Goal: Task Accomplishment & Management: Manage account settings

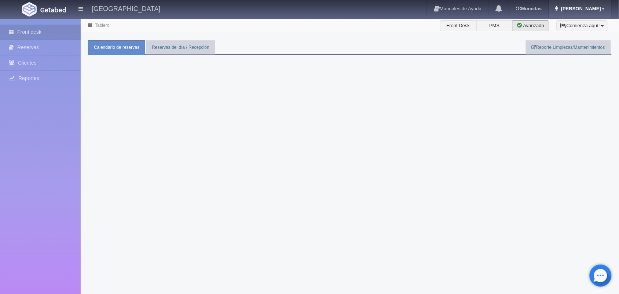
click at [591, 7] on span "Rebeca" at bounding box center [580, 9] width 42 height 6
click at [306, 120] on div "Tablero Front Desk PMS Avanzado ¡Comienza aquí! Habitaciones y Reservas Limpiez…" at bounding box center [350, 165] width 539 height 294
click at [100, 25] on link "Tablero" at bounding box center [102, 25] width 14 height 5
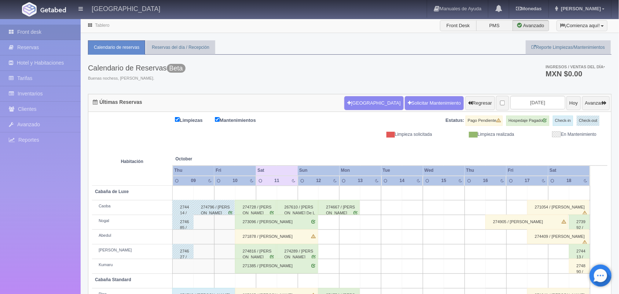
scroll to position [83, 0]
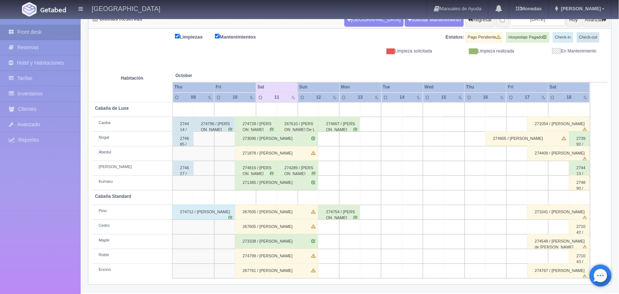
click at [276, 153] on div "271878 / [PERSON_NAME]" at bounding box center [276, 153] width 83 height 15
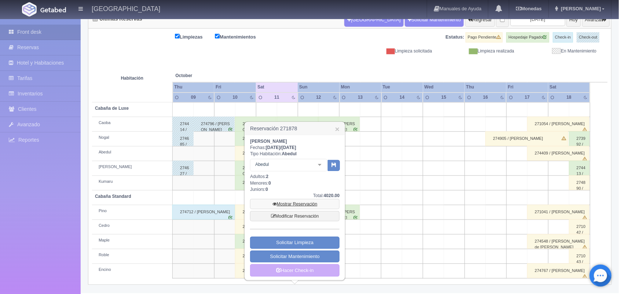
click at [302, 205] on link "Mostrar Reservación" at bounding box center [295, 204] width 90 height 10
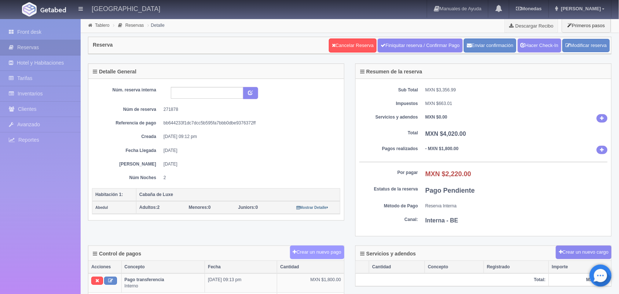
click at [322, 256] on button "Crear un nuevo pago" at bounding box center [317, 252] width 54 height 14
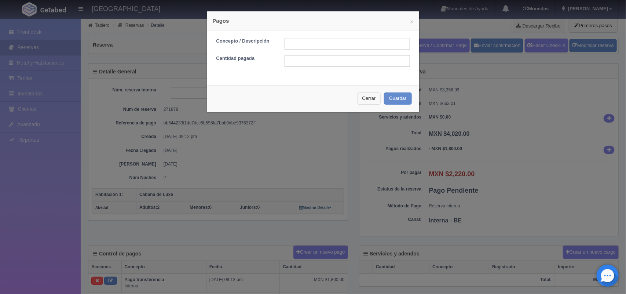
click at [362, 96] on button "Cerrar" at bounding box center [369, 98] width 24 height 12
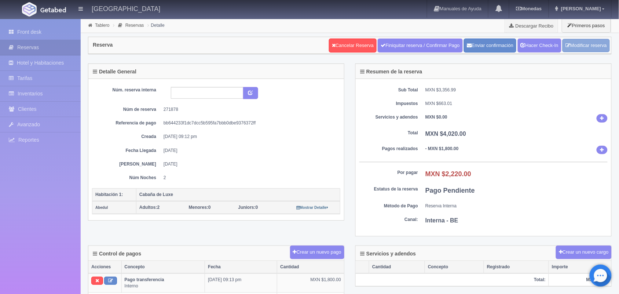
click at [591, 41] on link "Modificar reserva" at bounding box center [586, 46] width 47 height 14
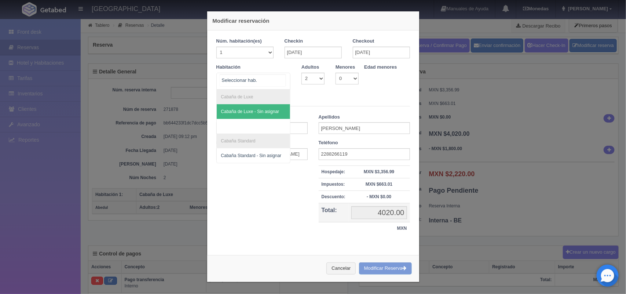
click at [273, 80] on div "Cabaña de Luxe Cabaña de Luxe - Sin asignar Cabaña Standard Cabaña Standard - S…" at bounding box center [253, 81] width 74 height 17
click at [253, 107] on span "Cabaña de Luxe - Sin asignar" at bounding box center [254, 111] width 74 height 15
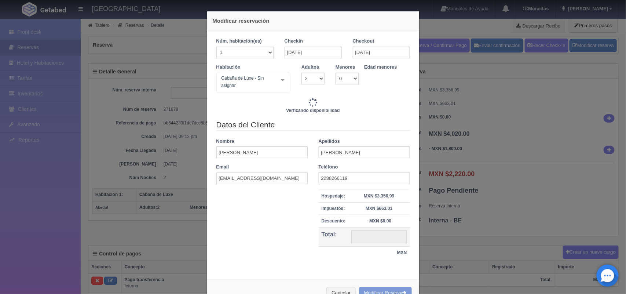
type input "4020.00"
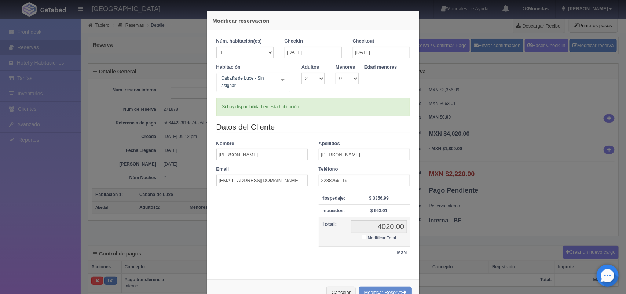
click at [362, 238] on input "Modificar Total" at bounding box center [364, 236] width 5 height 5
checkbox input "true"
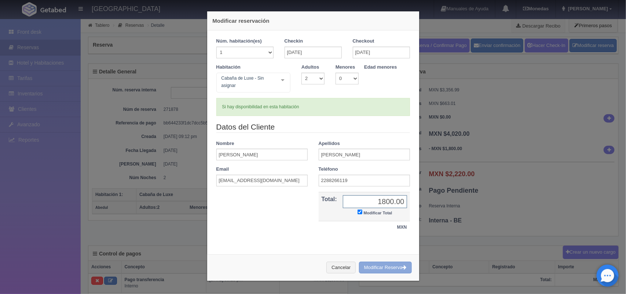
type input "1800.00"
click at [384, 269] on button "Modificar Reserva" at bounding box center [385, 268] width 53 height 12
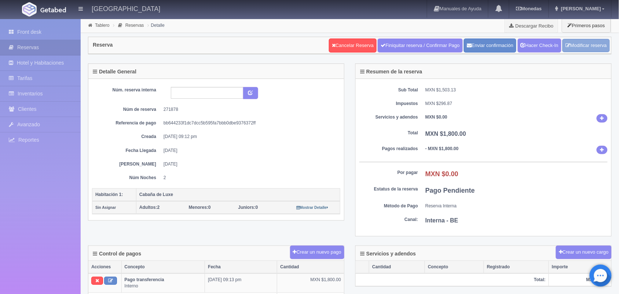
click at [581, 46] on link "Modificar reserva" at bounding box center [586, 46] width 47 height 14
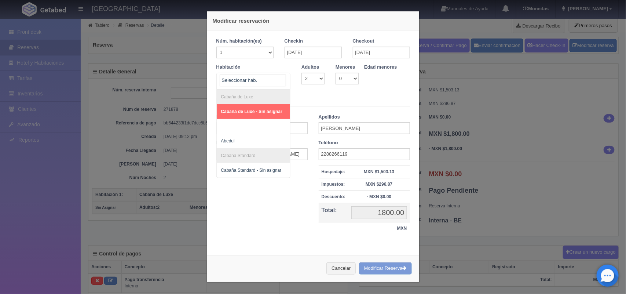
click at [277, 81] on div "Cabaña de Luxe Cabaña de Luxe - Sin asignar Abedul Cabaña Standard Cabaña Stand…" at bounding box center [253, 81] width 74 height 17
click at [268, 109] on span "Cabaña de Luxe - Sin asignar" at bounding box center [251, 111] width 61 height 5
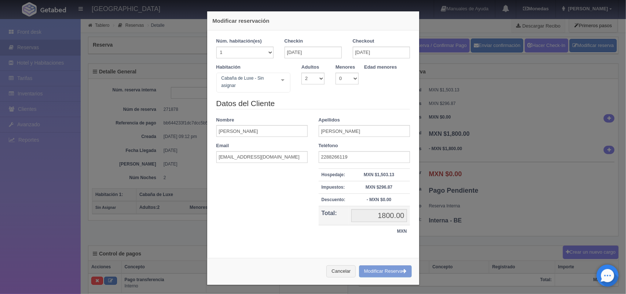
click at [366, 273] on div "Cancelar Modificar Reserva" at bounding box center [313, 271] width 212 height 27
click at [279, 80] on div at bounding box center [283, 80] width 15 height 14
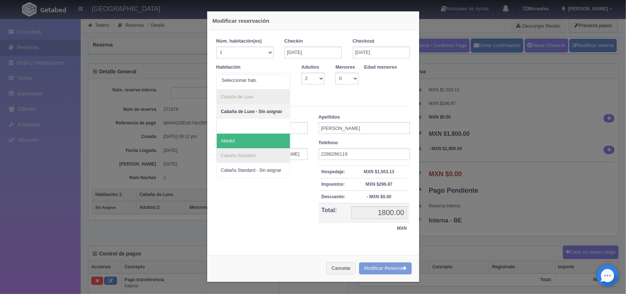
click at [263, 142] on span "Abedul" at bounding box center [254, 141] width 74 height 15
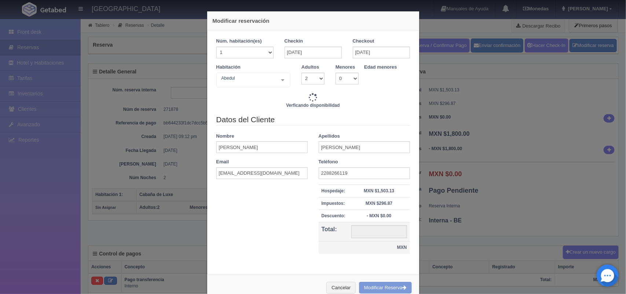
type input "4020.00"
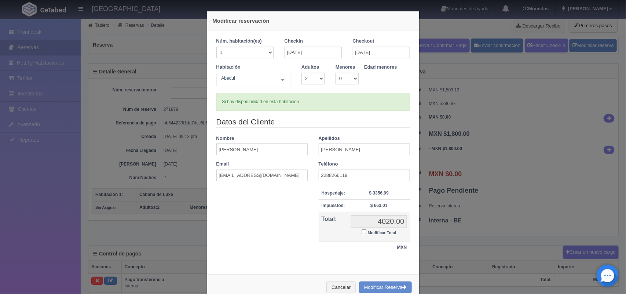
click at [362, 232] on label "Modificar Total" at bounding box center [379, 232] width 34 height 8
click at [362, 232] on input "Modificar Total" at bounding box center [364, 231] width 5 height 5
checkbox input "true"
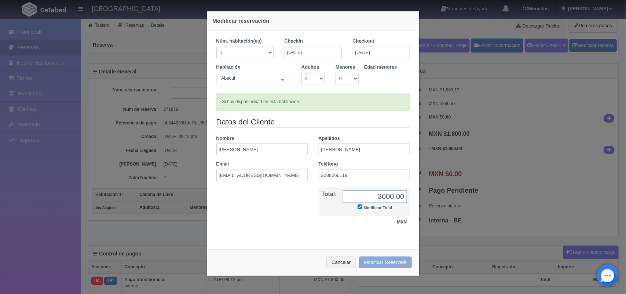
type input "3600.00"
click at [371, 262] on button "Modificar Reserva" at bounding box center [385, 262] width 53 height 12
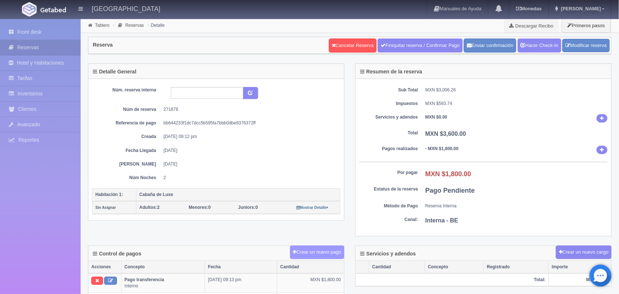
click at [316, 258] on button "Crear un nuevo pago" at bounding box center [317, 252] width 54 height 14
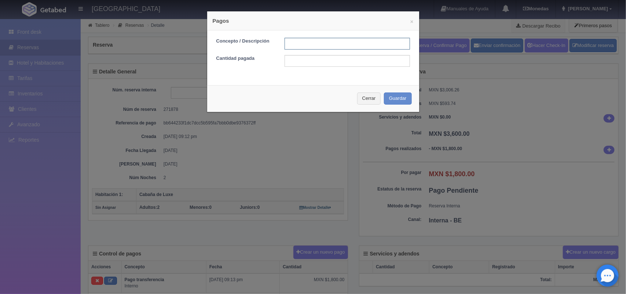
click at [342, 42] on input "text" at bounding box center [347, 44] width 125 height 12
type input "Pago efectivo [DATE]"
click at [336, 61] on input "text" at bounding box center [347, 61] width 125 height 12
type input "1800.00"
click at [391, 100] on button "Guardar" at bounding box center [398, 98] width 28 height 12
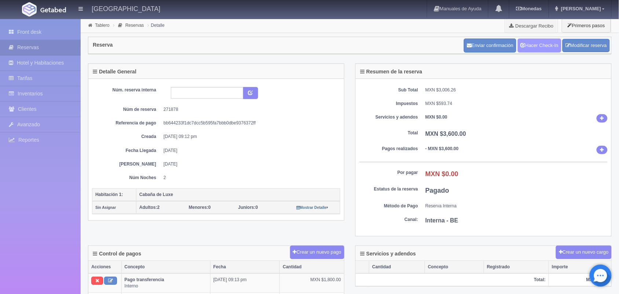
click at [543, 47] on link "Hacer Check-In" at bounding box center [540, 46] width 44 height 14
click at [96, 27] on link "Tablero" at bounding box center [102, 25] width 14 height 5
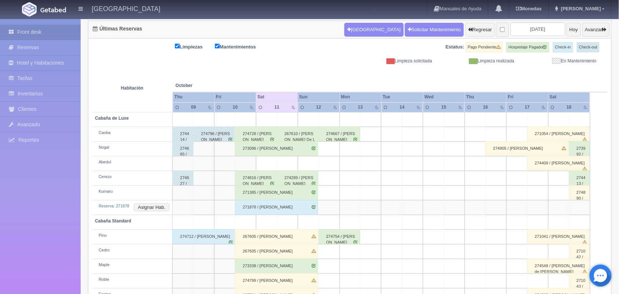
scroll to position [92, 0]
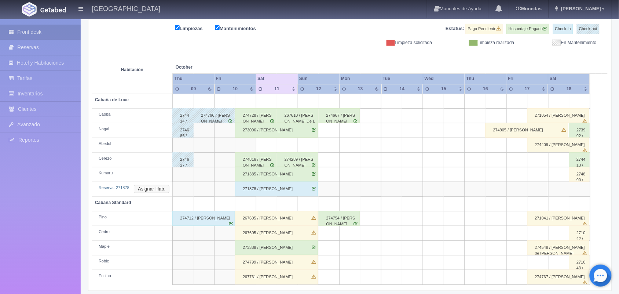
click at [143, 190] on button "Asignar Hab." at bounding box center [152, 189] width 36 height 8
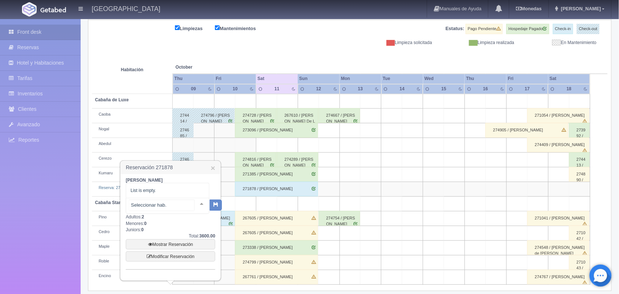
click at [197, 207] on div at bounding box center [201, 203] width 15 height 11
click at [198, 205] on div at bounding box center [195, 203] width 15 height 11
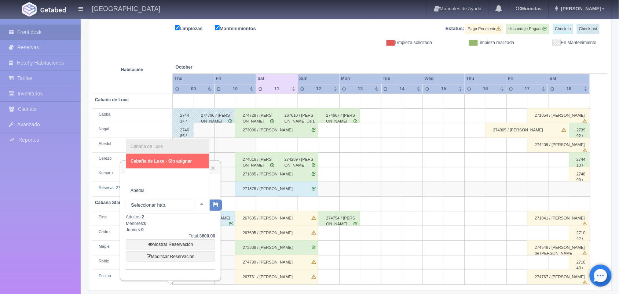
click at [198, 205] on div at bounding box center [201, 203] width 15 height 11
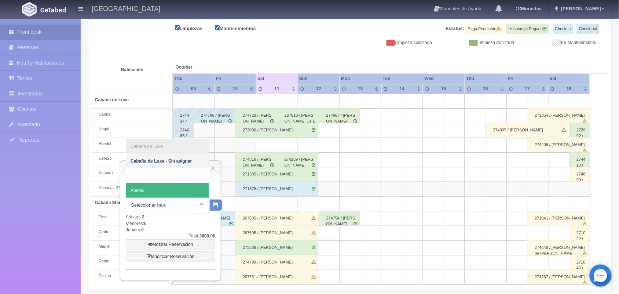
click at [186, 190] on span "Abedul" at bounding box center [167, 190] width 83 height 15
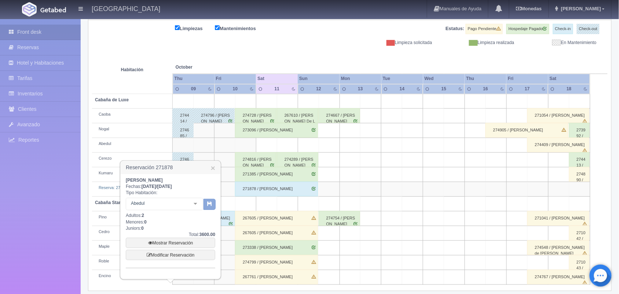
click at [208, 206] on button "button" at bounding box center [210, 204] width 12 height 11
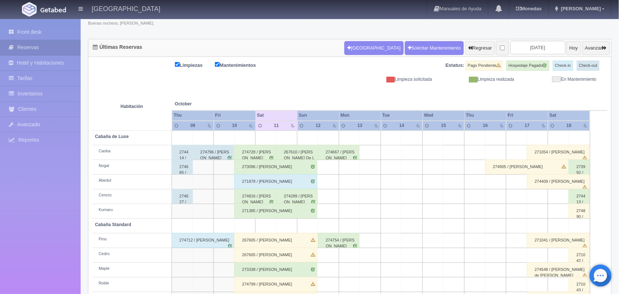
scroll to position [55, 0]
click at [266, 197] on div "274816 / [PERSON_NAME]" at bounding box center [254, 196] width 41 height 15
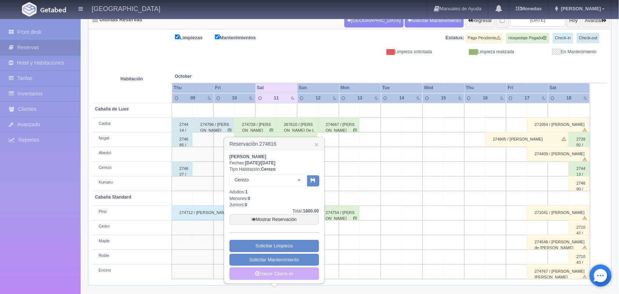
scroll to position [83, 0]
click at [276, 276] on link "Hacer Check-in" at bounding box center [275, 273] width 90 height 12
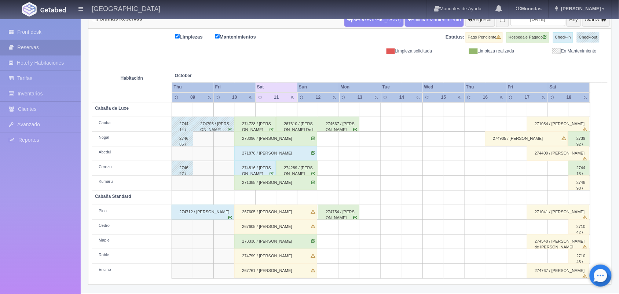
scroll to position [83, 0]
click at [261, 127] on div "274728 / [PERSON_NAME]" at bounding box center [254, 124] width 41 height 15
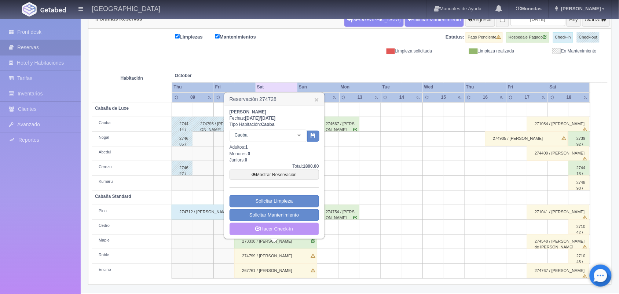
click at [286, 228] on link "Hacer Check-in" at bounding box center [275, 229] width 90 height 12
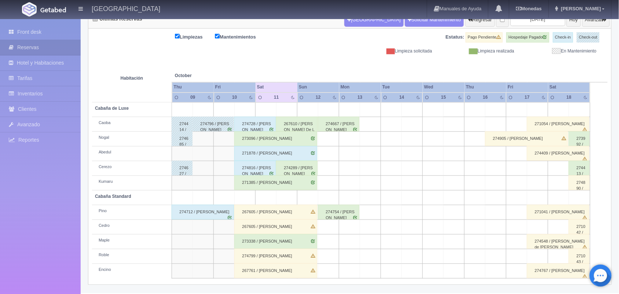
scroll to position [83, 0]
click at [307, 169] on div "274289 / [PERSON_NAME]" at bounding box center [296, 168] width 41 height 15
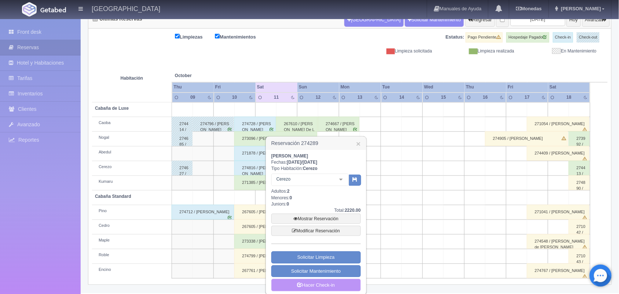
click at [330, 287] on link "Hacer Check-in" at bounding box center [316, 285] width 90 height 12
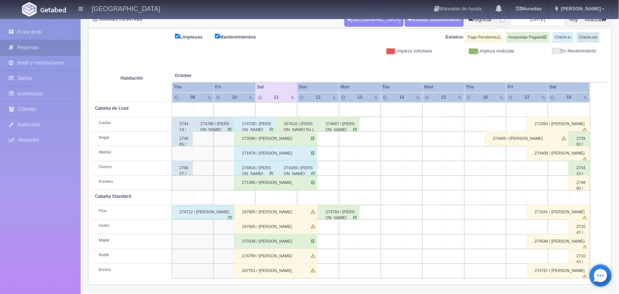
scroll to position [83, 0]
